Goal: Download file/media

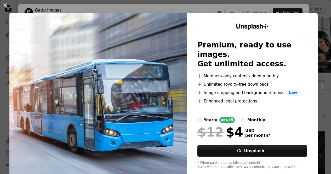
click at [6, 5] on button "An X shape" at bounding box center [5, 5] width 6 height 6
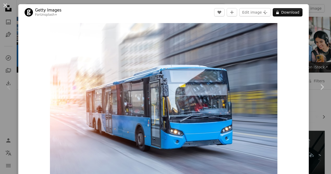
click at [6, 5] on button "An X shape" at bounding box center [5, 5] width 6 height 6
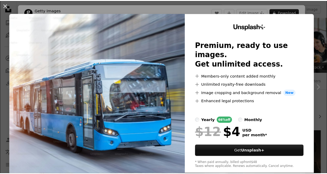
scroll to position [101, 0]
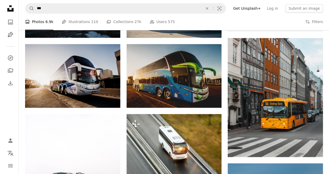
scroll to position [230, 0]
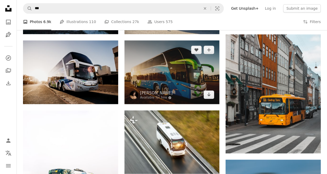
click at [169, 78] on img at bounding box center [171, 72] width 95 height 64
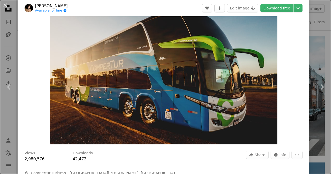
scroll to position [52, 0]
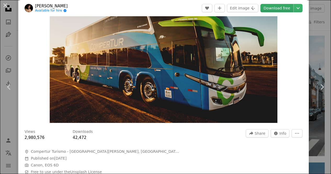
click at [277, 9] on link "Download free" at bounding box center [276, 8] width 33 height 8
